Goal: Entertainment & Leisure: Browse casually

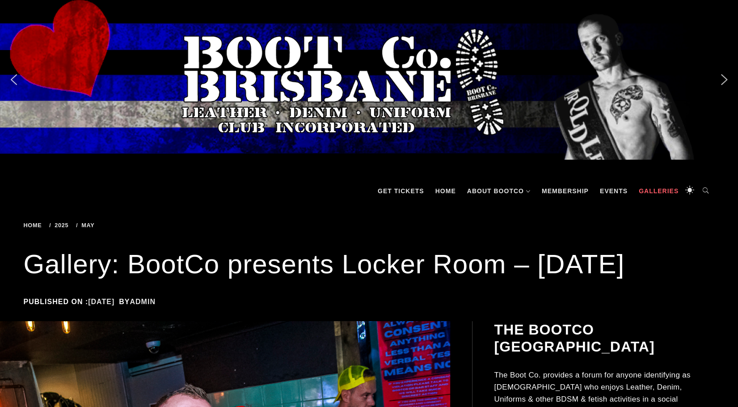
click at [652, 186] on link "Galleries" at bounding box center [658, 190] width 49 height 27
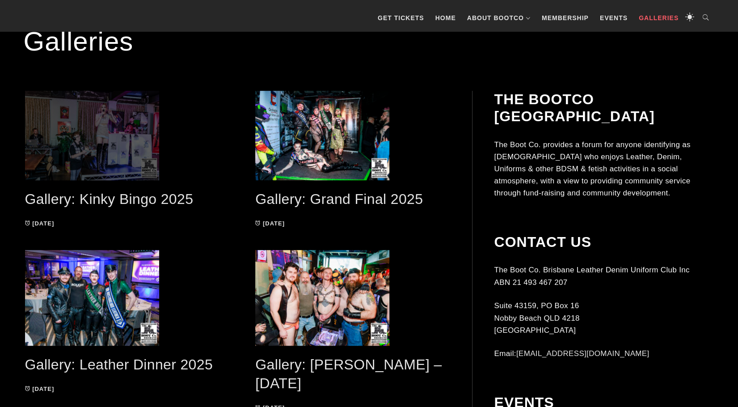
scroll to position [179, 0]
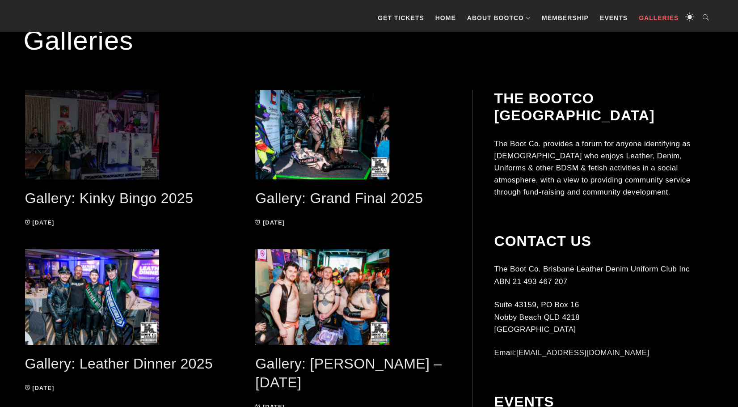
click at [110, 147] on span at bounding box center [122, 134] width 195 height 89
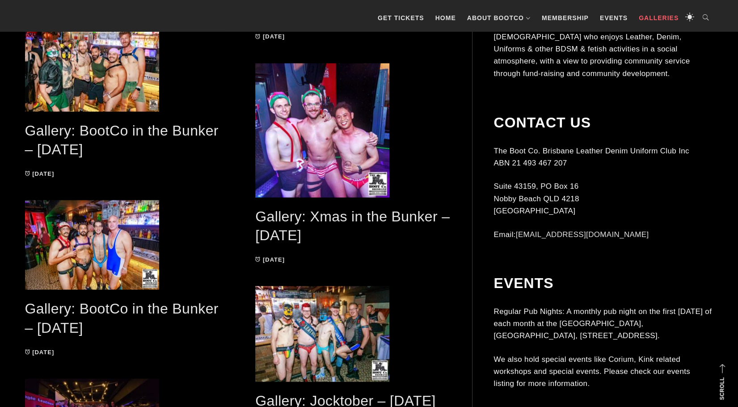
scroll to position [1162, 0]
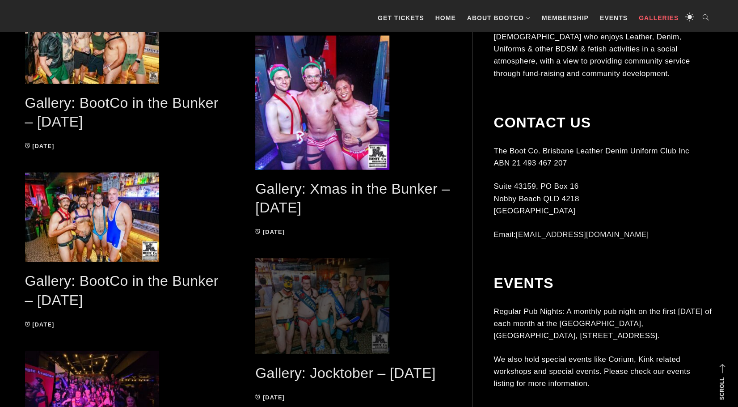
click at [305, 298] on span at bounding box center [352, 306] width 195 height 96
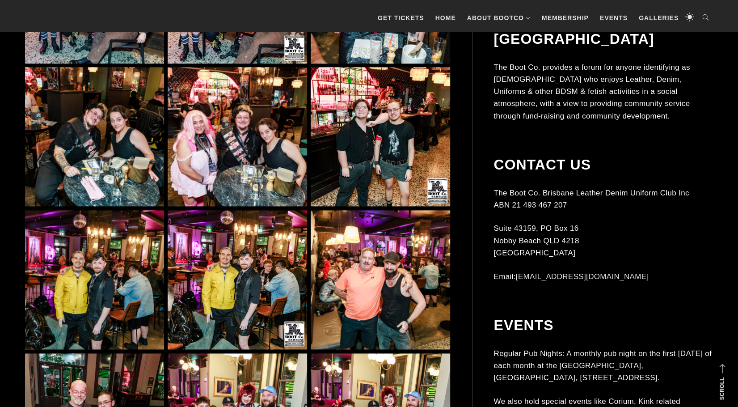
scroll to position [670, 0]
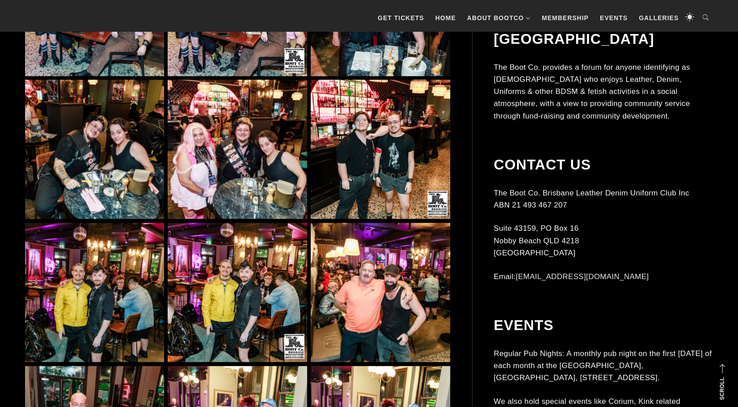
click at [280, 173] on img at bounding box center [237, 149] width 139 height 139
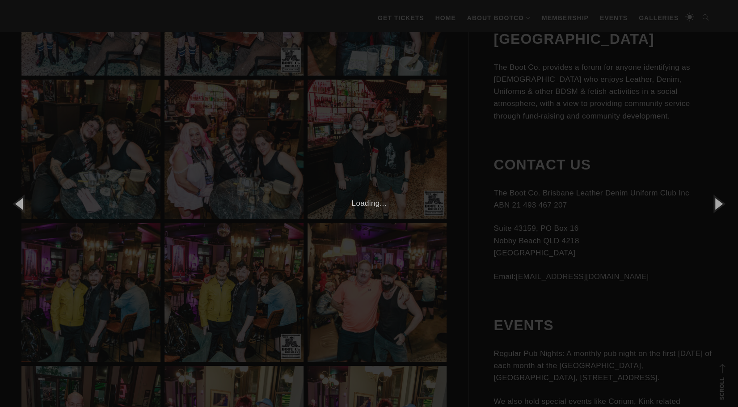
scroll to position [670, 0]
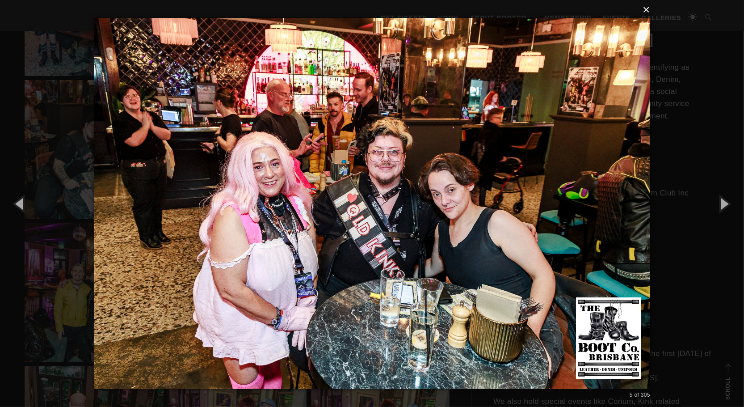
click at [648, 11] on button "×" at bounding box center [375, 10] width 556 height 20
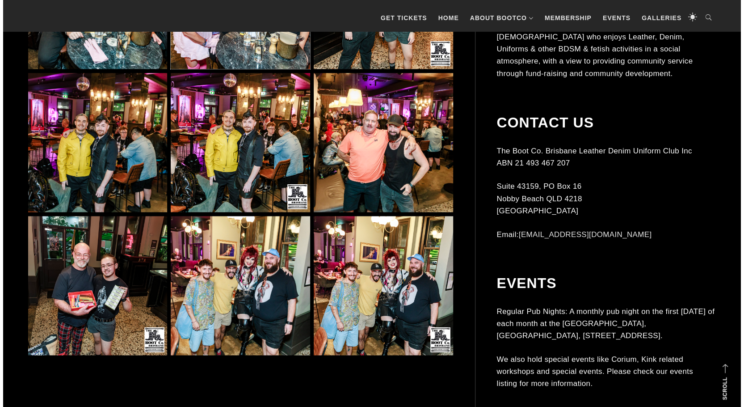
scroll to position [848, 0]
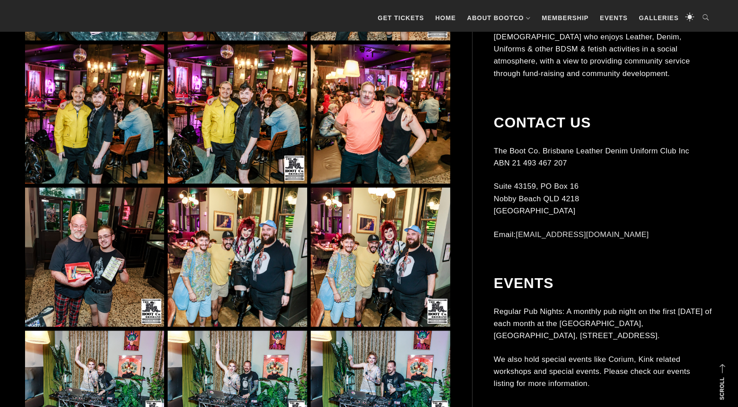
click at [262, 237] on img at bounding box center [237, 256] width 139 height 139
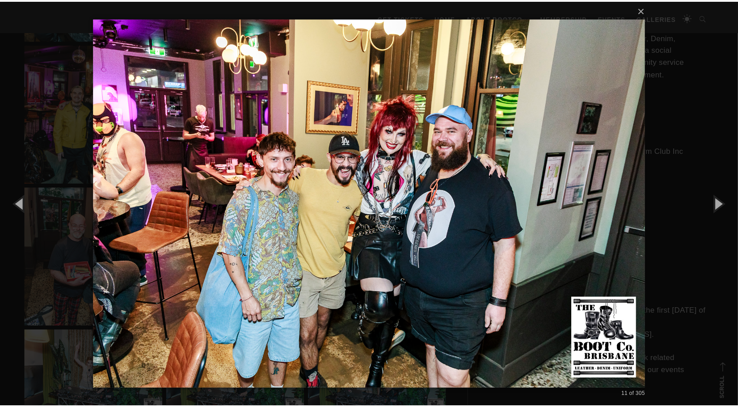
scroll to position [848, 0]
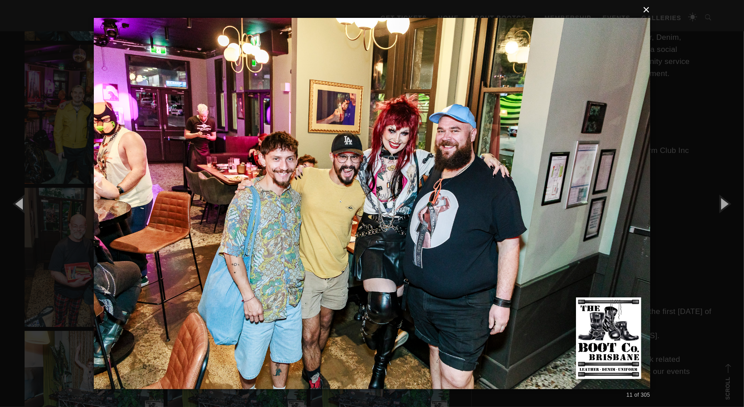
click at [651, 12] on button "×" at bounding box center [375, 10] width 556 height 20
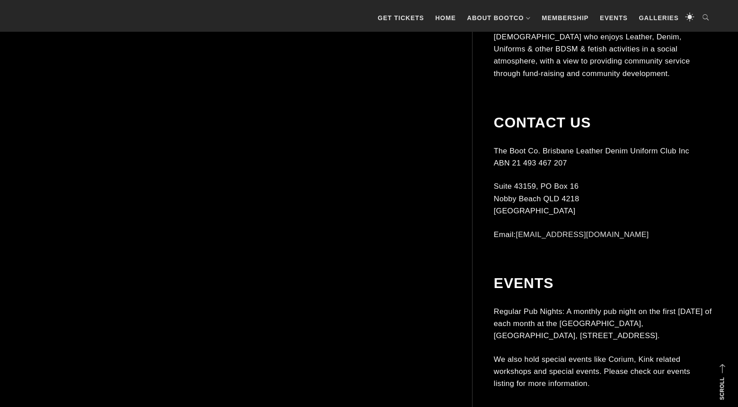
scroll to position [1965, 0]
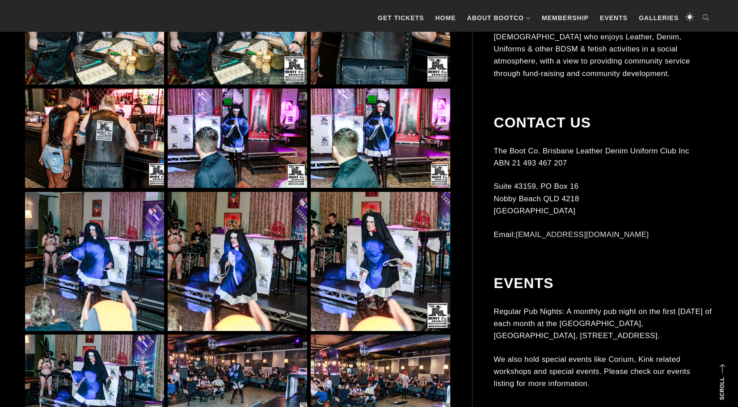
click at [170, 248] on img at bounding box center [237, 261] width 139 height 139
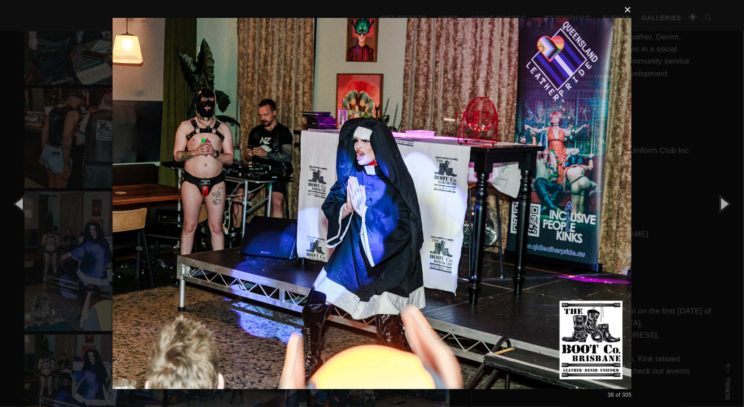
click at [627, 12] on button "×" at bounding box center [374, 10] width 519 height 20
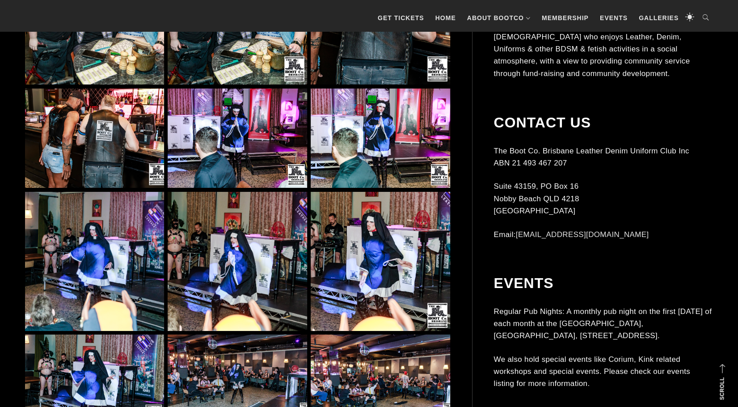
click at [210, 257] on img at bounding box center [237, 261] width 139 height 139
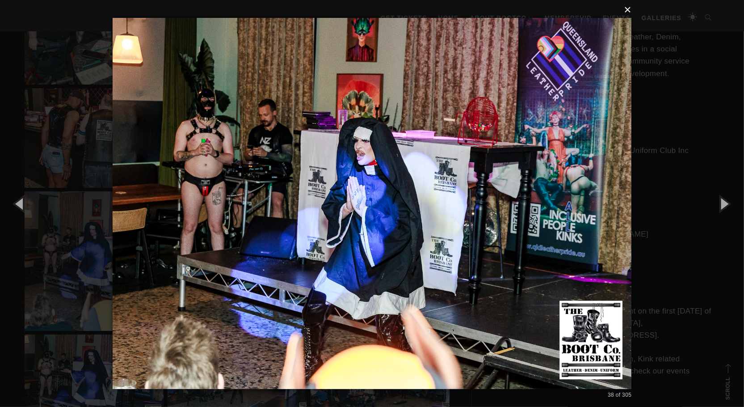
click at [631, 8] on button "×" at bounding box center [374, 10] width 519 height 20
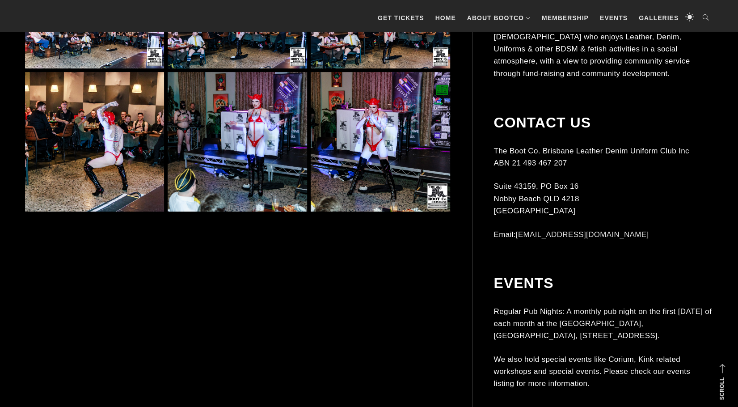
scroll to position [2412, 0]
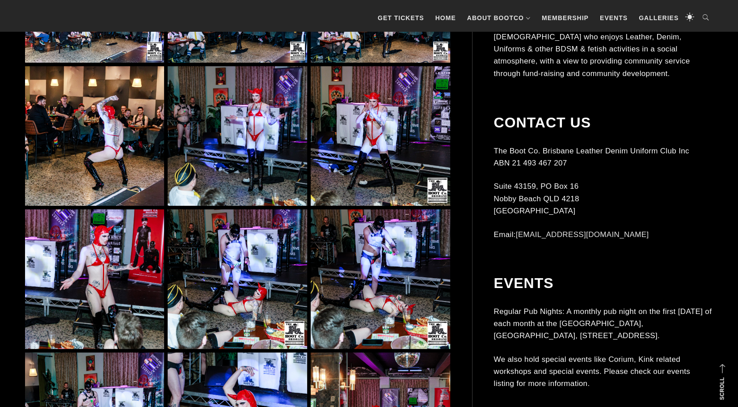
click at [253, 150] on img at bounding box center [237, 135] width 139 height 139
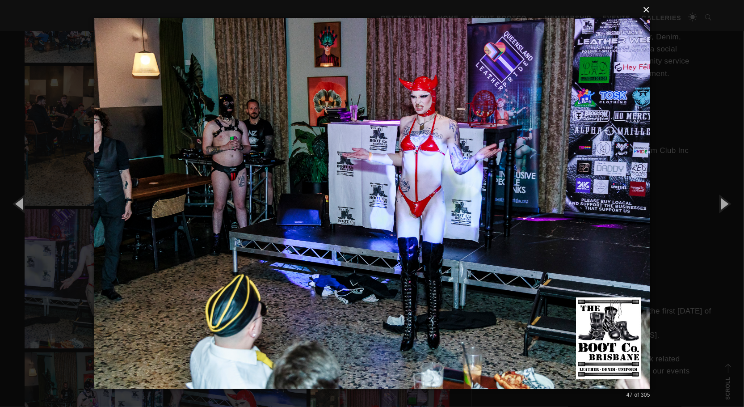
click at [647, 10] on button "×" at bounding box center [375, 10] width 556 height 20
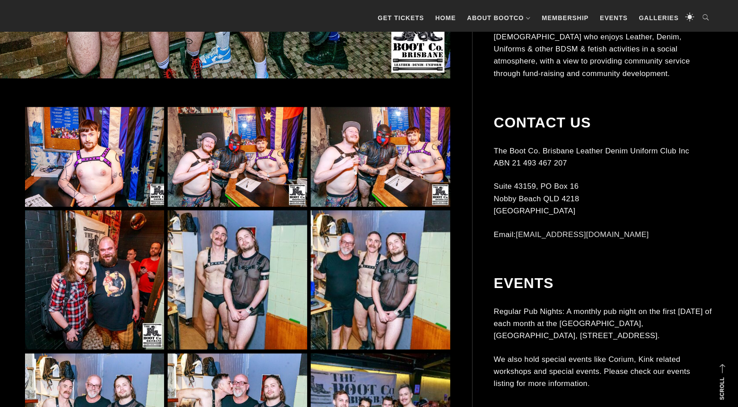
scroll to position [536, 0]
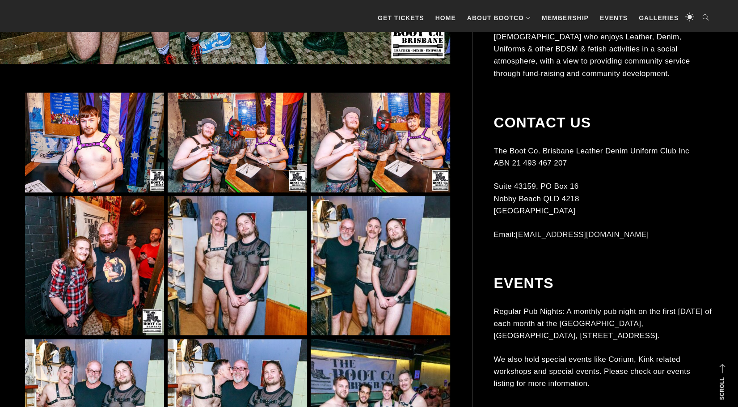
click at [232, 278] on img at bounding box center [237, 265] width 139 height 139
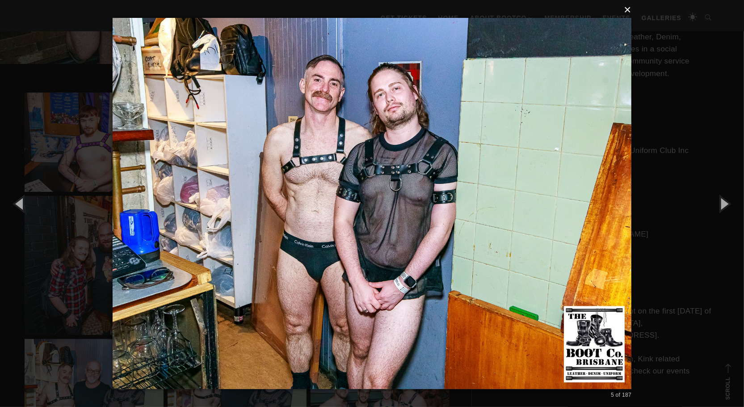
click at [629, 8] on button "×" at bounding box center [374, 10] width 519 height 20
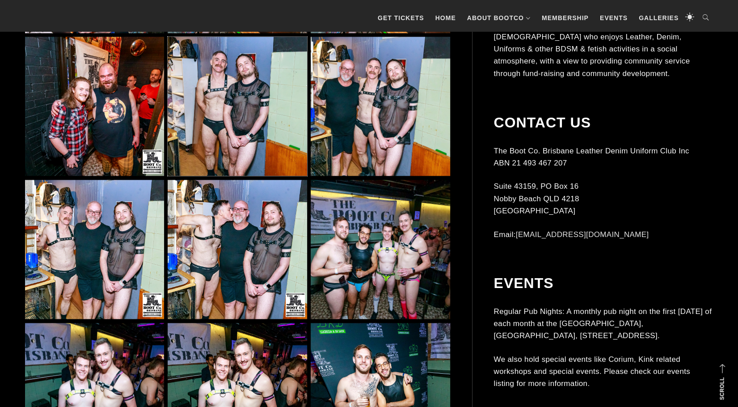
scroll to position [715, 0]
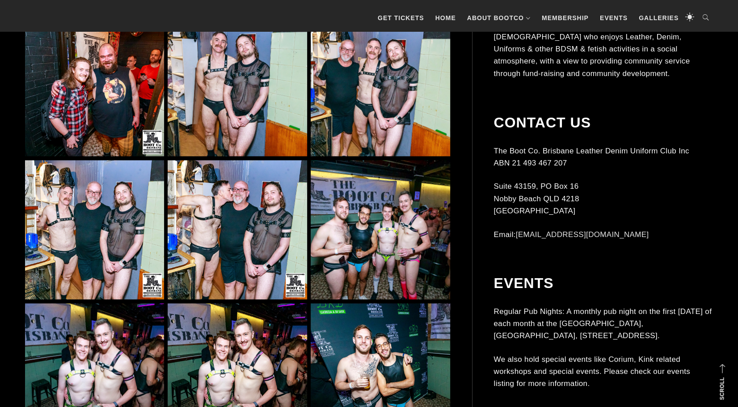
click at [370, 191] on img at bounding box center [380, 229] width 139 height 139
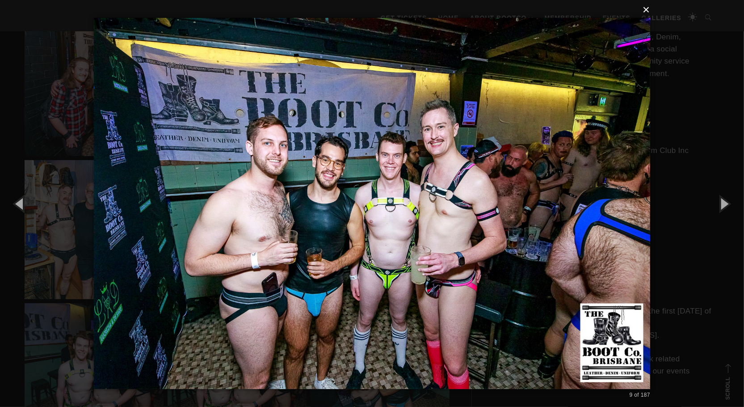
click at [647, 12] on button "×" at bounding box center [375, 10] width 556 height 20
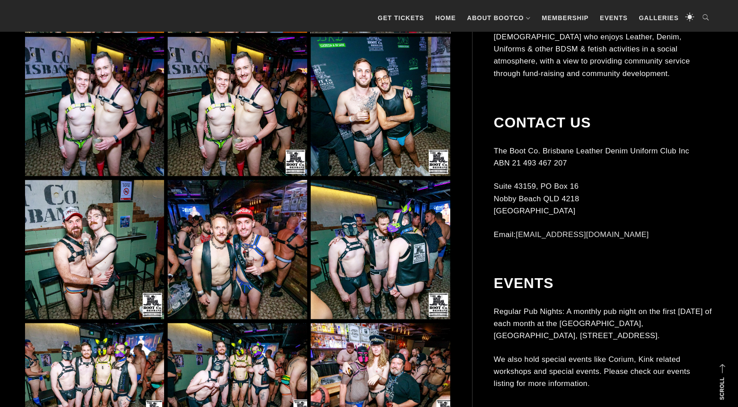
scroll to position [983, 0]
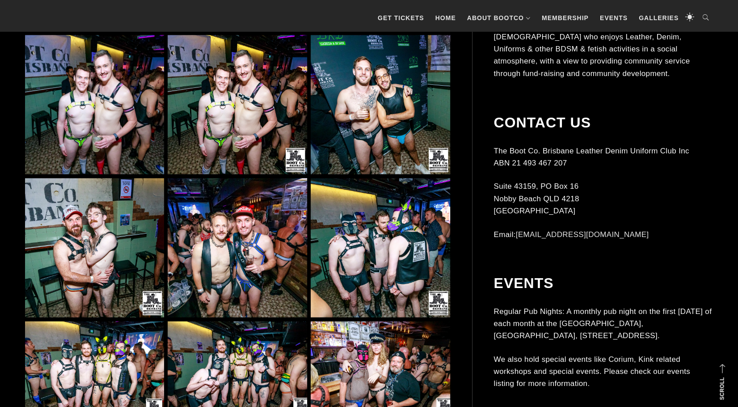
click at [247, 247] on img at bounding box center [237, 247] width 139 height 139
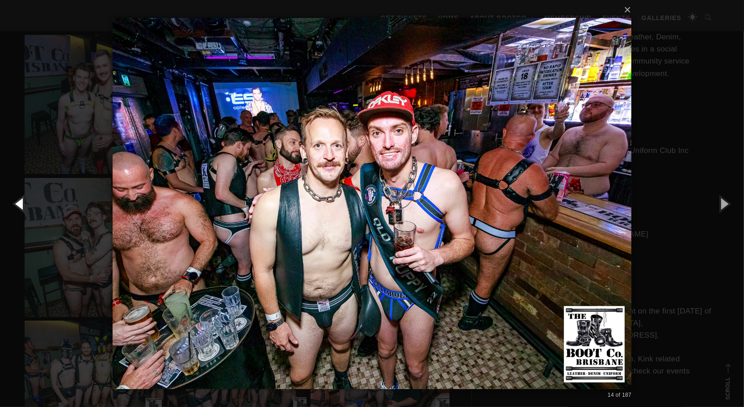
click at [19, 200] on button "button" at bounding box center [20, 203] width 40 height 49
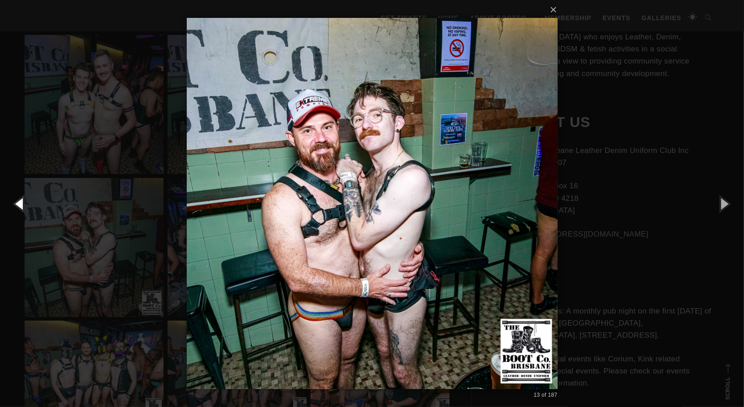
click at [19, 200] on button "button" at bounding box center [20, 203] width 40 height 49
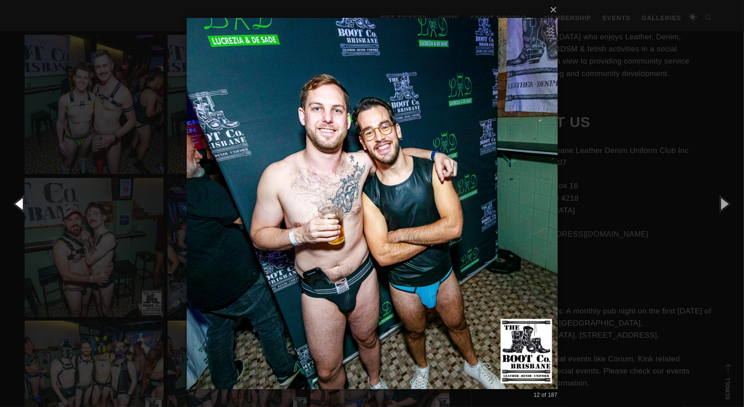
click at [19, 200] on button "button" at bounding box center [20, 203] width 40 height 49
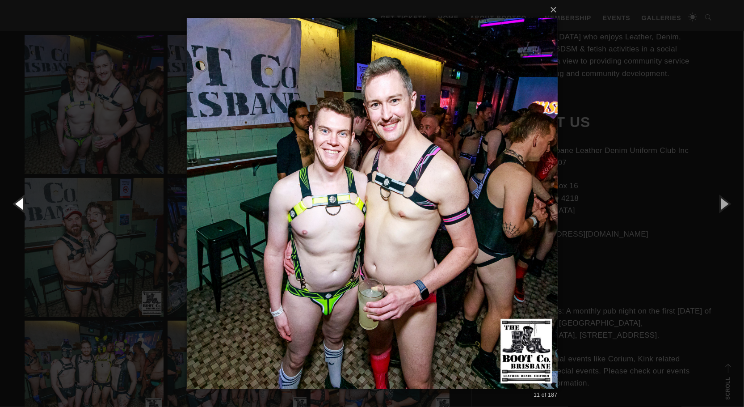
click at [19, 200] on button "button" at bounding box center [20, 203] width 40 height 49
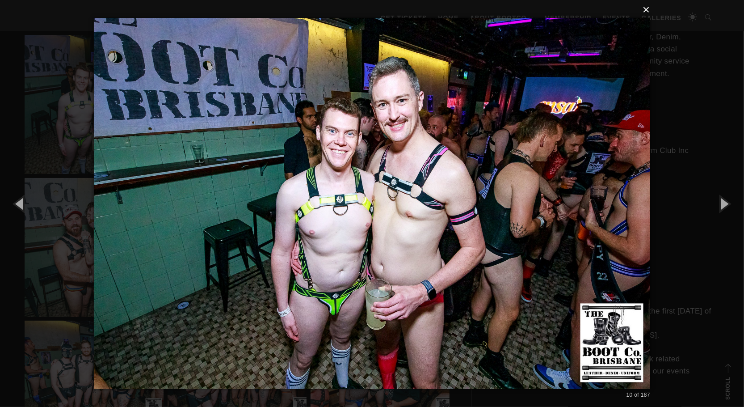
click at [650, 8] on button "×" at bounding box center [375, 10] width 556 height 20
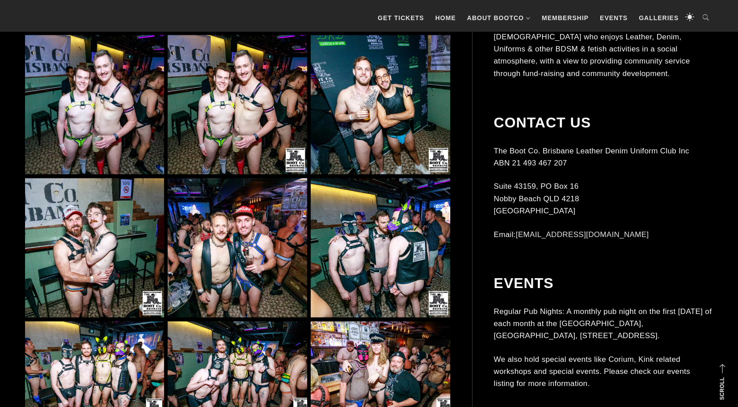
click at [384, 244] on img at bounding box center [380, 247] width 139 height 139
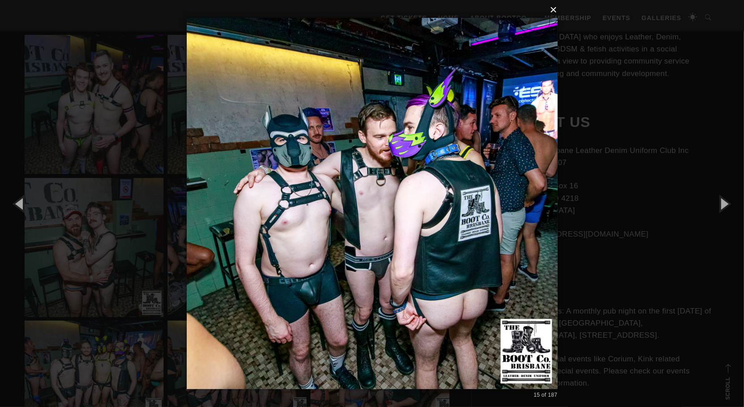
click at [555, 11] on button "×" at bounding box center [374, 10] width 371 height 20
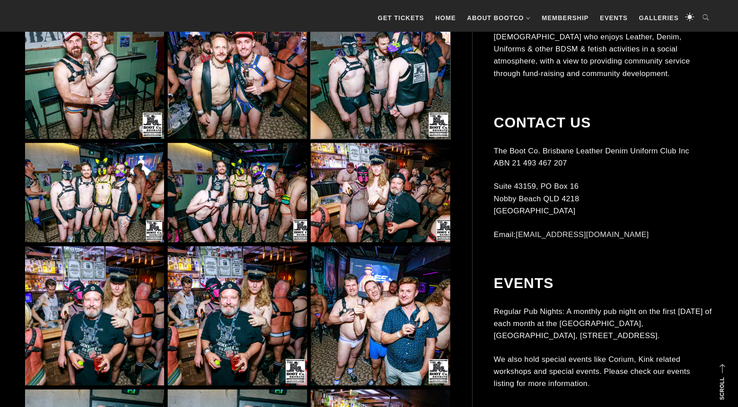
scroll to position [1162, 0]
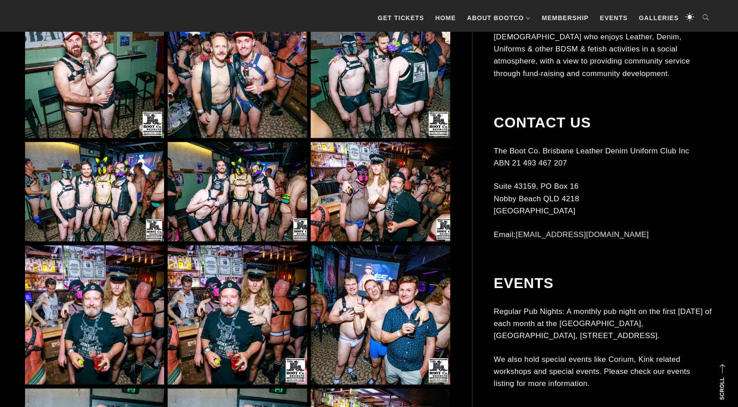
click at [237, 199] on img at bounding box center [237, 192] width 139 height 100
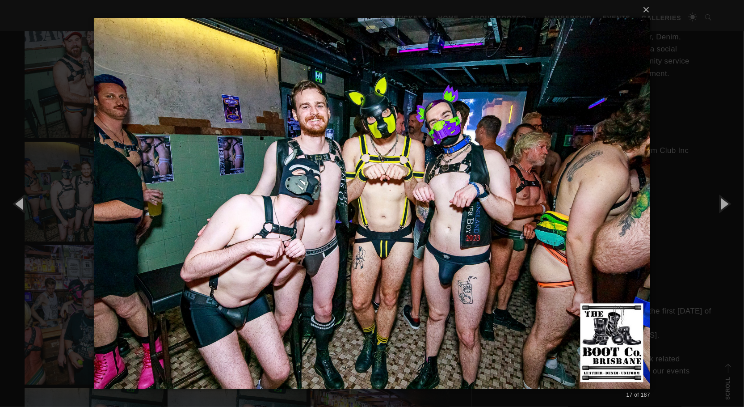
click at [654, 6] on div "× 17 of 187 Loading..." at bounding box center [372, 203] width 744 height 407
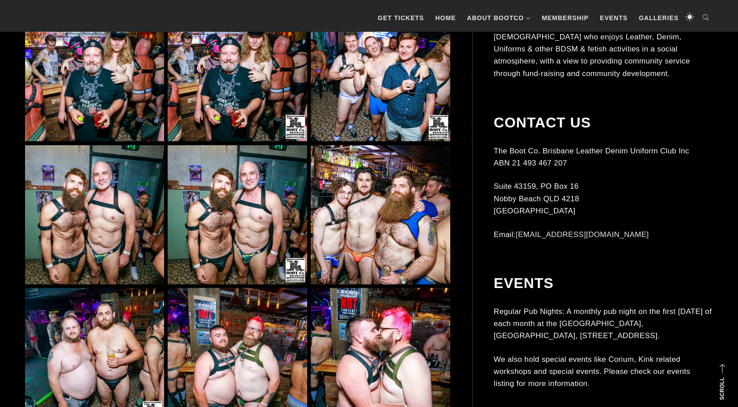
scroll to position [1430, 0]
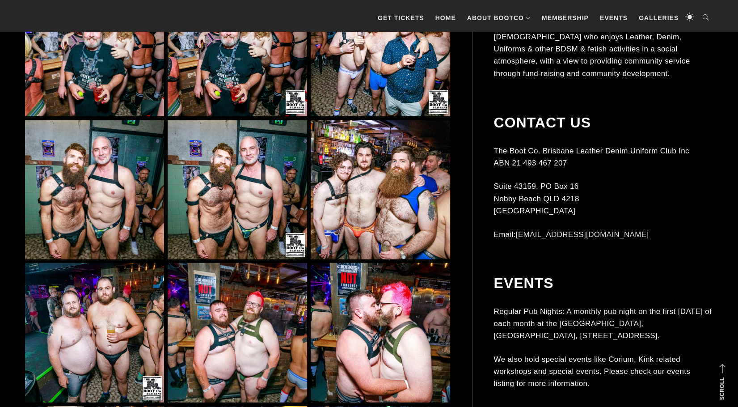
click at [234, 190] on img at bounding box center [237, 189] width 139 height 139
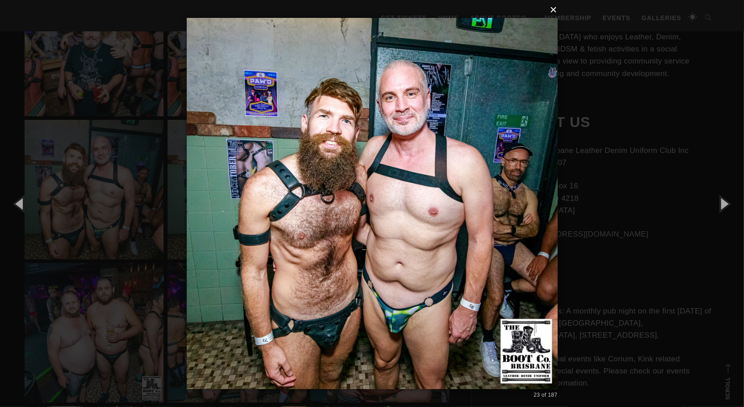
click at [555, 10] on button "×" at bounding box center [374, 10] width 371 height 20
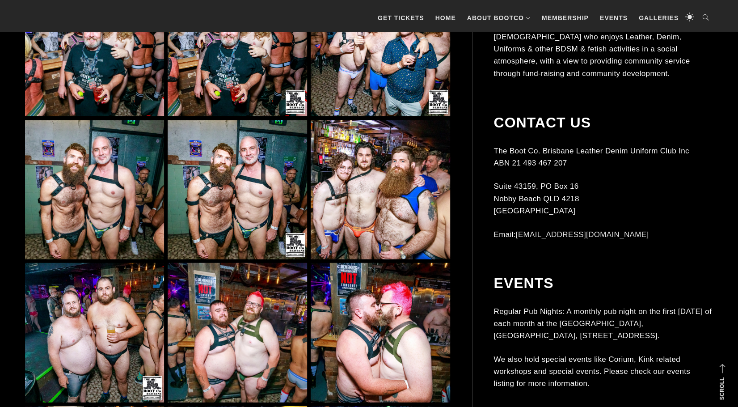
click at [353, 197] on img at bounding box center [380, 189] width 139 height 139
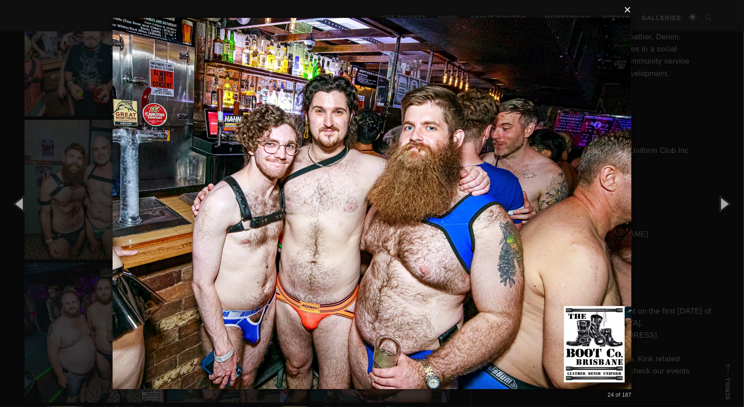
click at [629, 11] on button "×" at bounding box center [374, 10] width 519 height 20
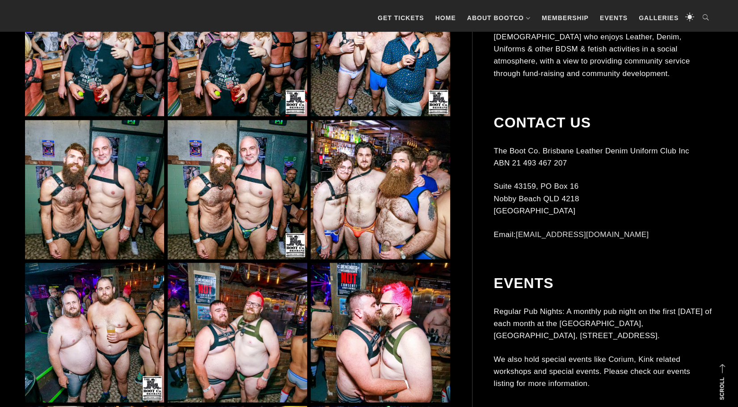
click at [74, 221] on img at bounding box center [94, 189] width 139 height 139
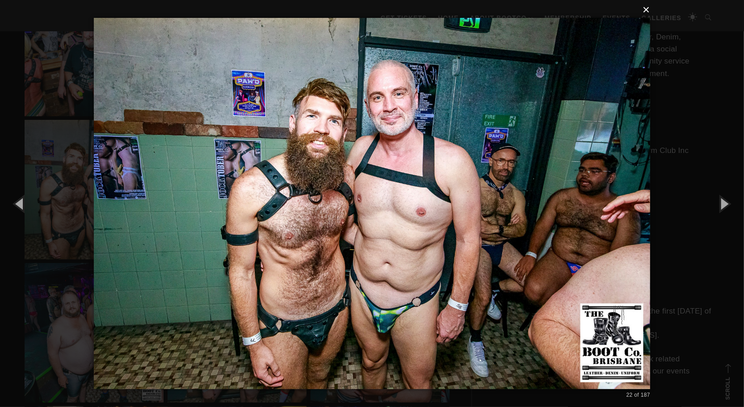
click at [651, 10] on button "×" at bounding box center [375, 10] width 556 height 20
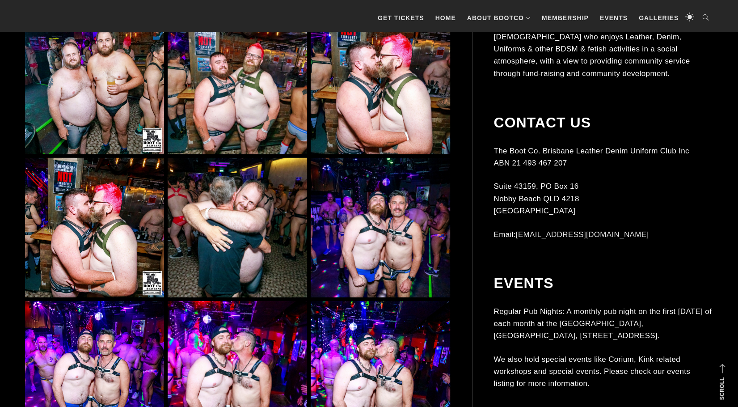
scroll to position [1698, 0]
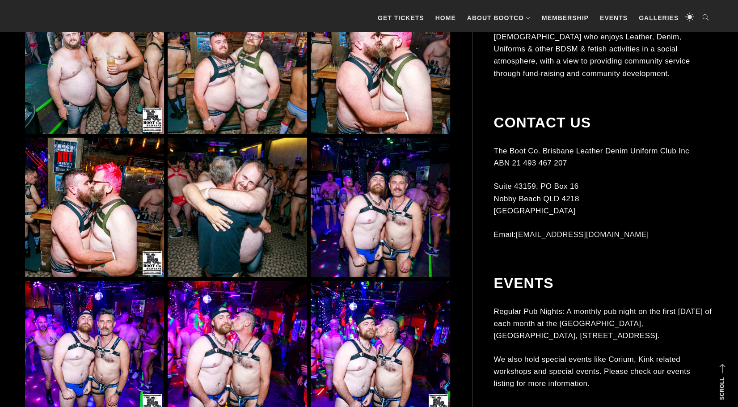
click at [268, 207] on img at bounding box center [237, 207] width 139 height 139
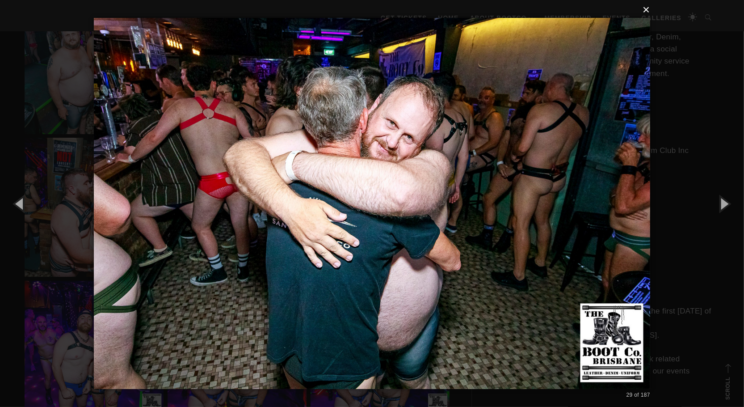
click at [646, 11] on button "×" at bounding box center [375, 10] width 556 height 20
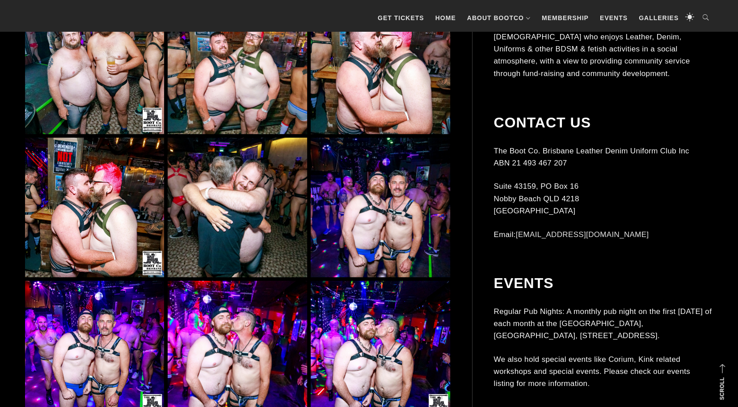
click at [332, 188] on img at bounding box center [380, 207] width 139 height 139
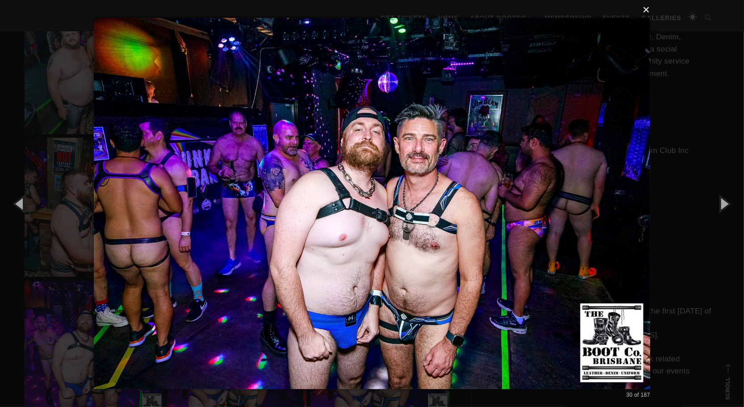
click at [649, 10] on button "×" at bounding box center [375, 10] width 556 height 20
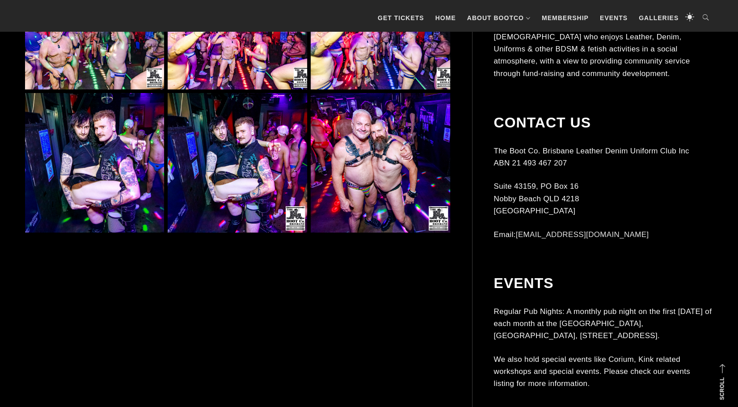
scroll to position [2145, 0]
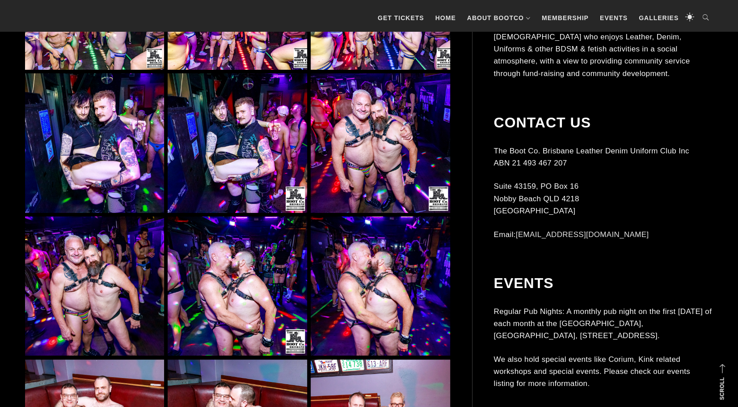
click at [358, 179] on img at bounding box center [380, 142] width 139 height 139
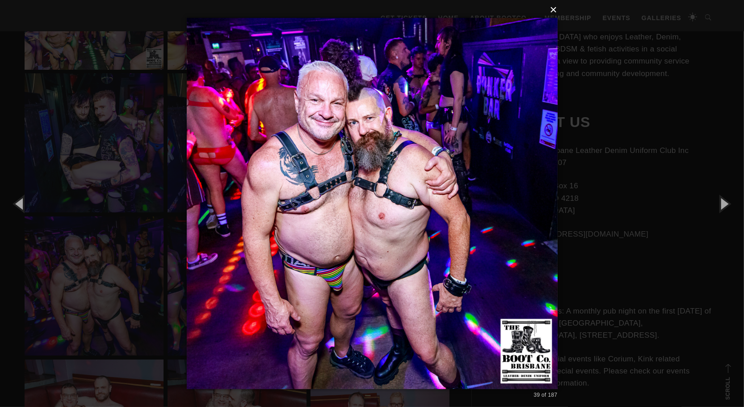
click at [555, 8] on button "×" at bounding box center [374, 10] width 371 height 20
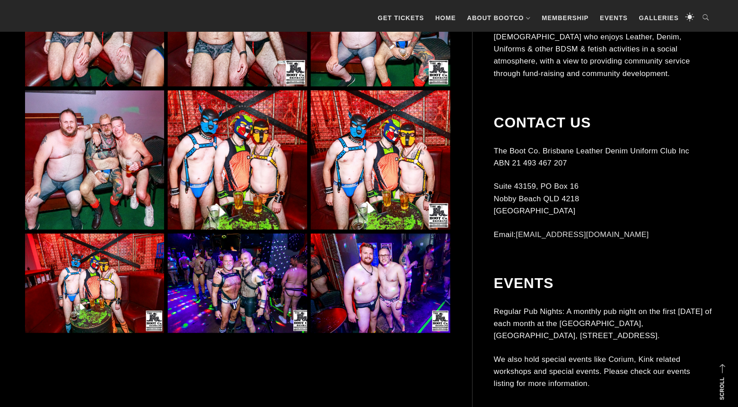
scroll to position [2591, 0]
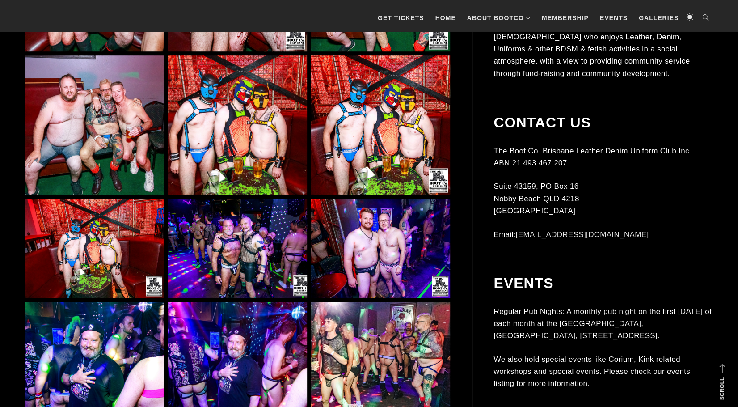
click at [244, 229] on img at bounding box center [237, 248] width 139 height 100
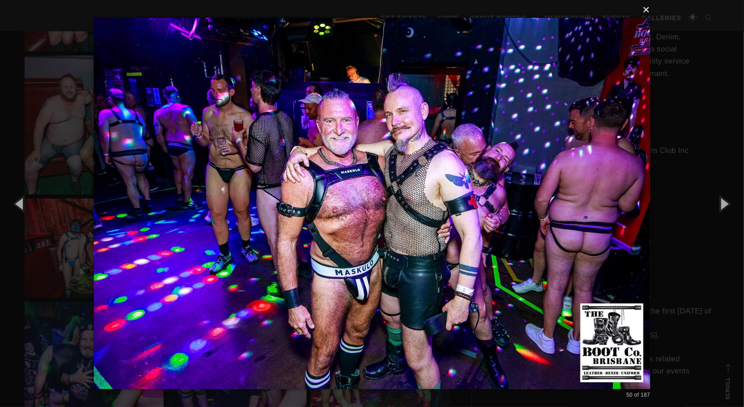
click at [646, 12] on button "×" at bounding box center [375, 10] width 556 height 20
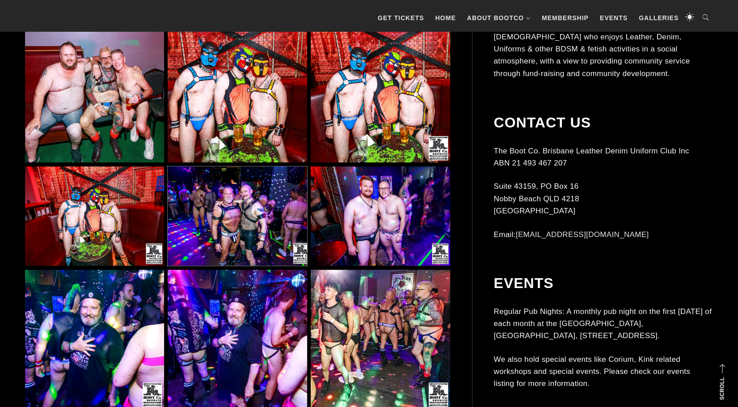
scroll to position [2636, 0]
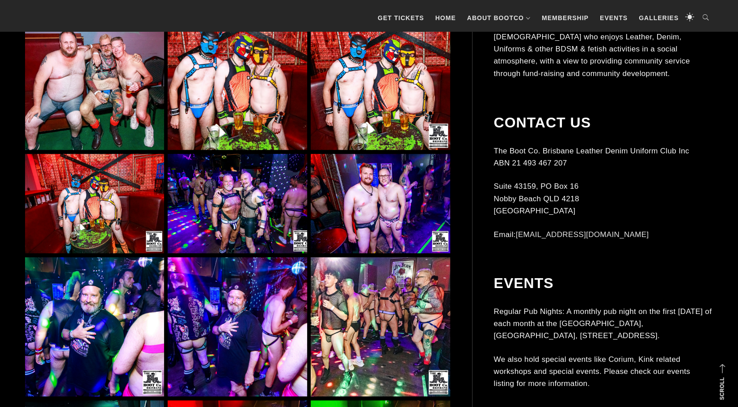
click at [388, 288] on img at bounding box center [380, 326] width 139 height 139
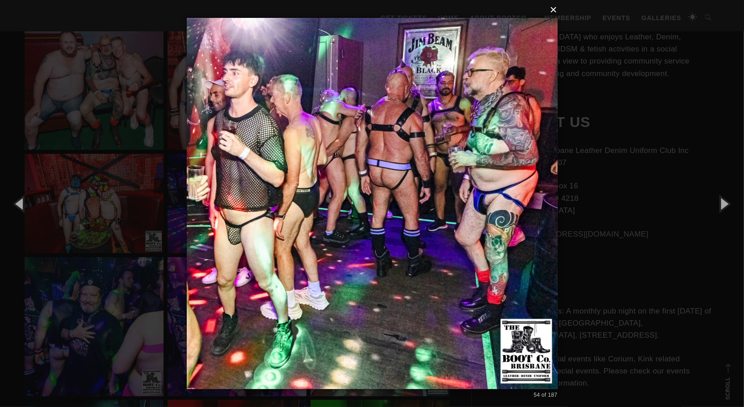
click at [554, 13] on button "×" at bounding box center [374, 10] width 371 height 20
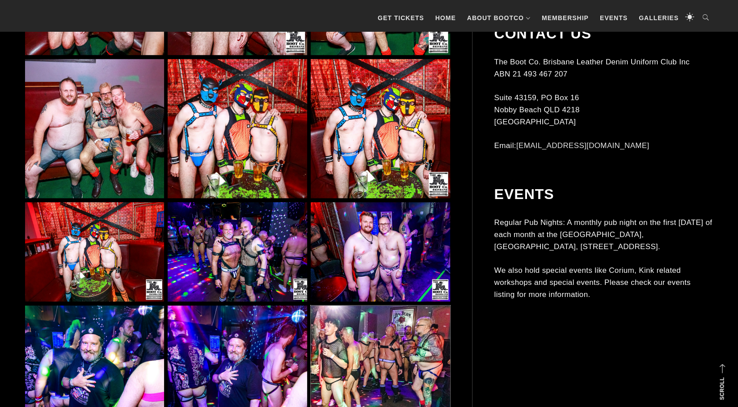
scroll to position [2591, 0]
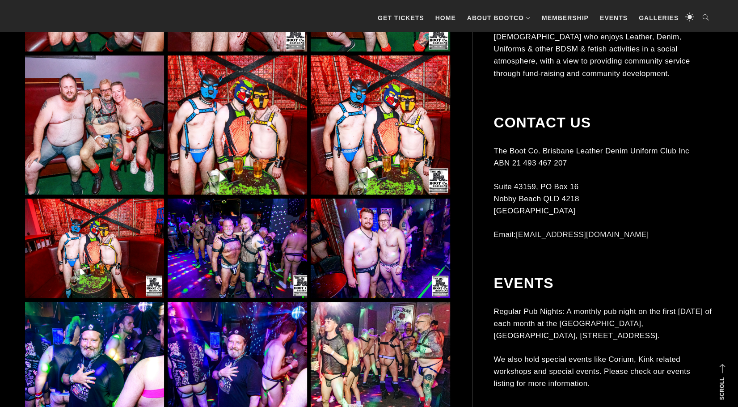
click at [263, 252] on img at bounding box center [237, 248] width 139 height 100
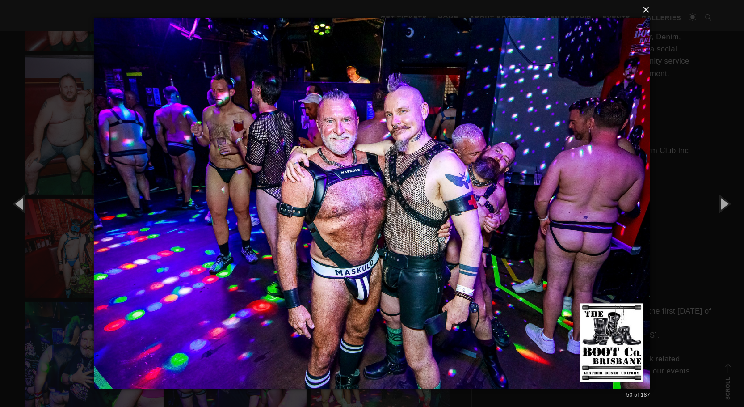
click at [650, 9] on button "×" at bounding box center [375, 10] width 556 height 20
